Goal: Find specific page/section: Find specific page/section

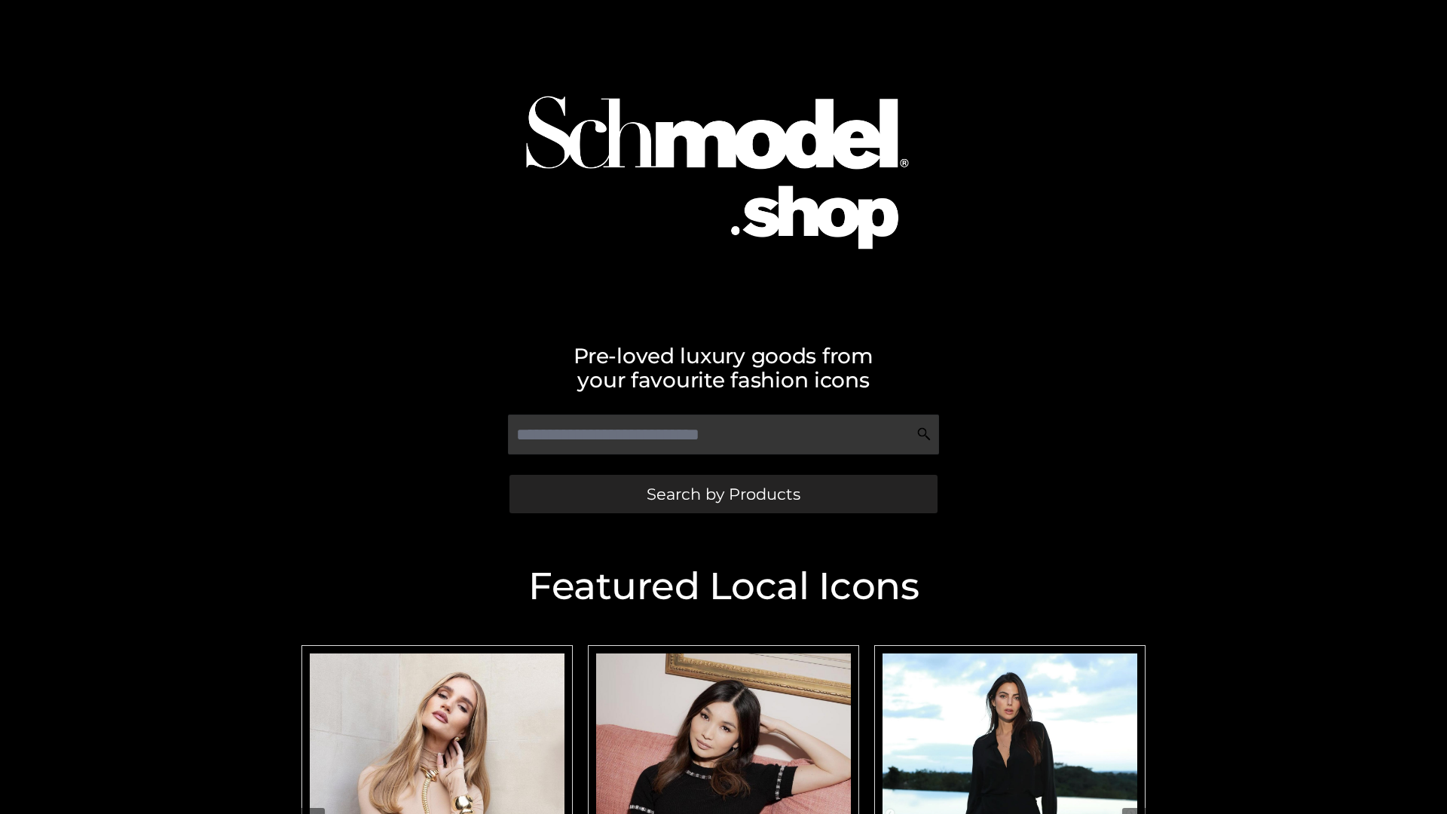
click at [723, 494] on span "Search by Products" at bounding box center [724, 494] width 154 height 16
